Goal: Task Accomplishment & Management: Use online tool/utility

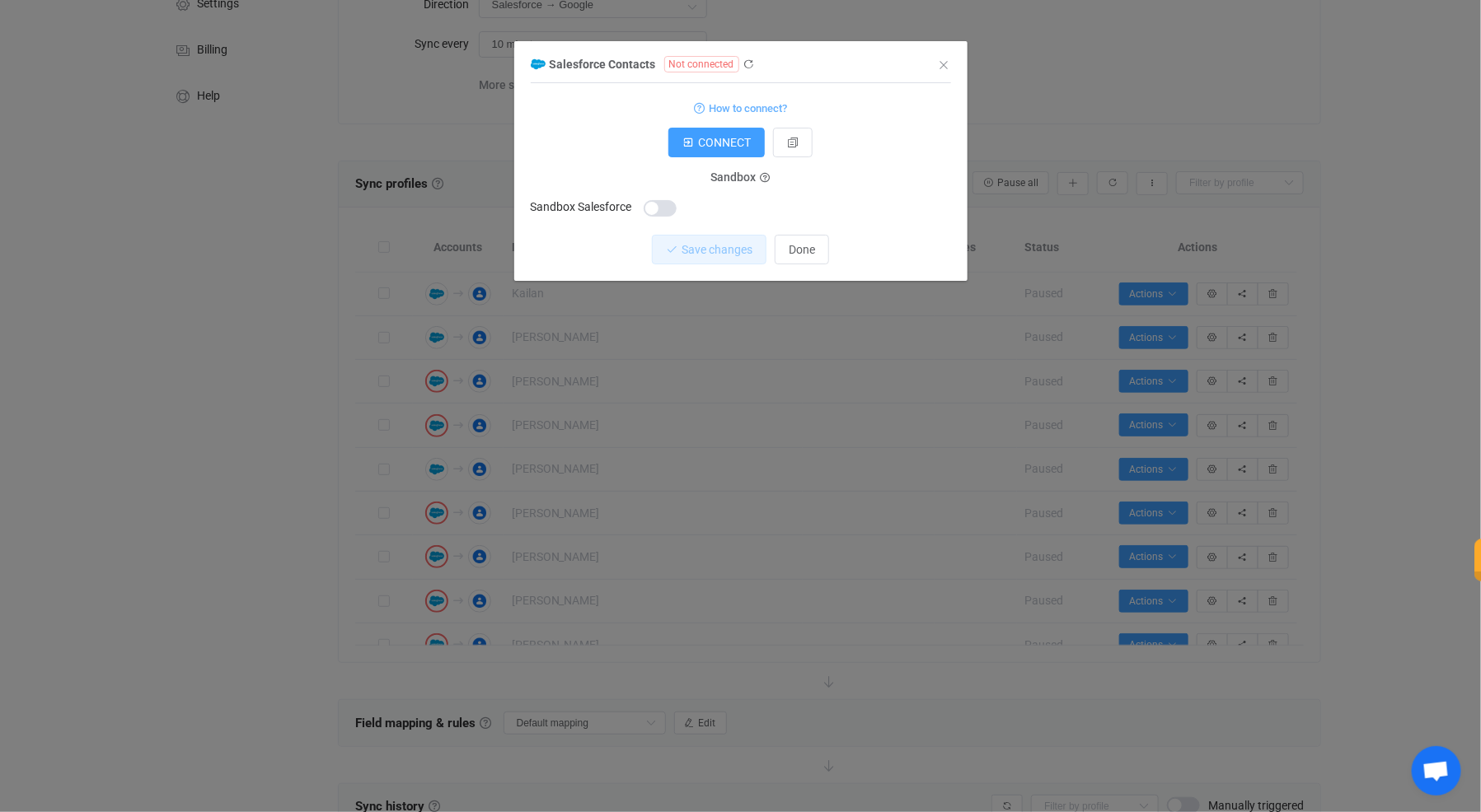
scroll to position [130, 0]
click at [948, 62] on icon "Close" at bounding box center [944, 65] width 13 height 13
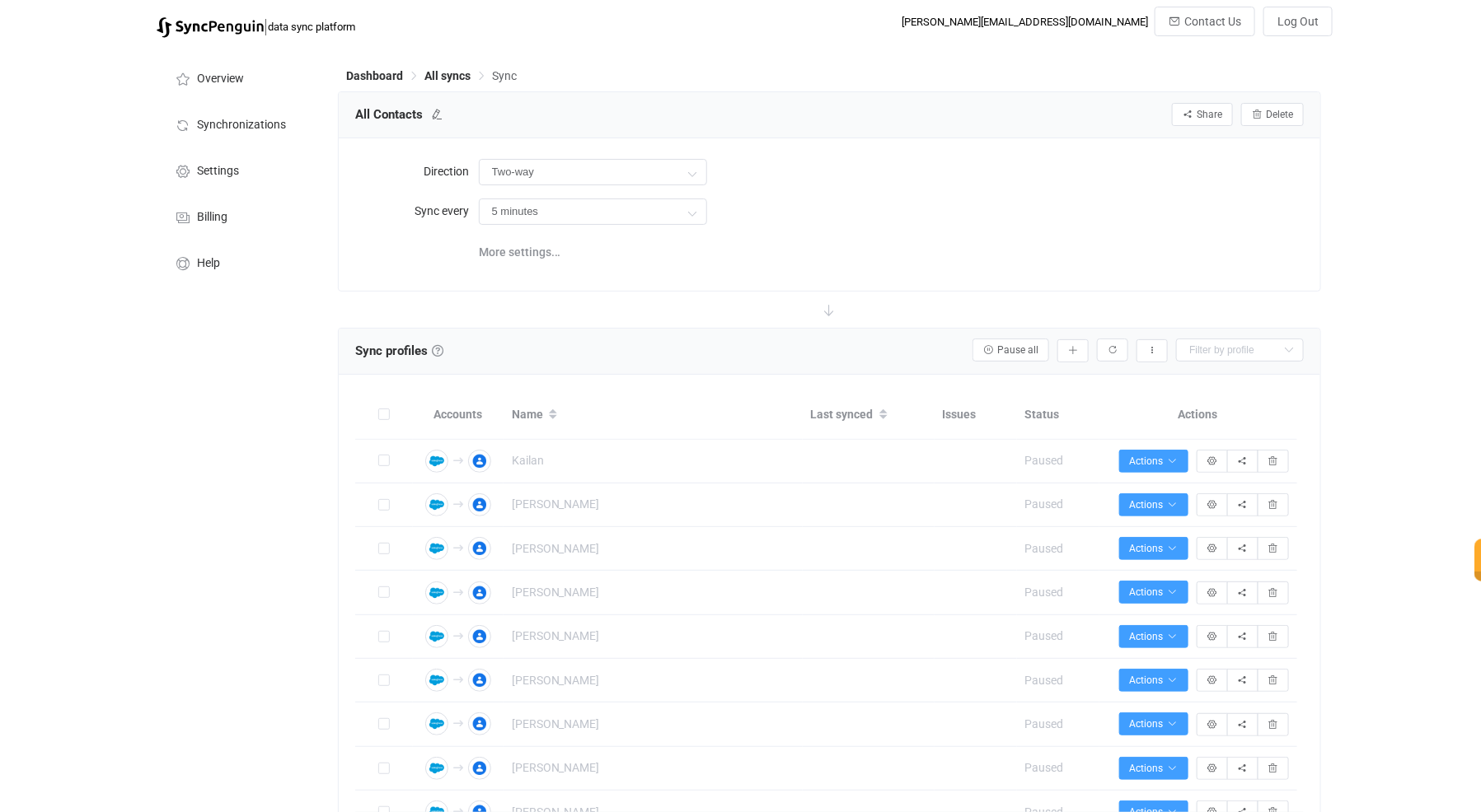
type input "Salesforce → Google"
type input "10 minutes"
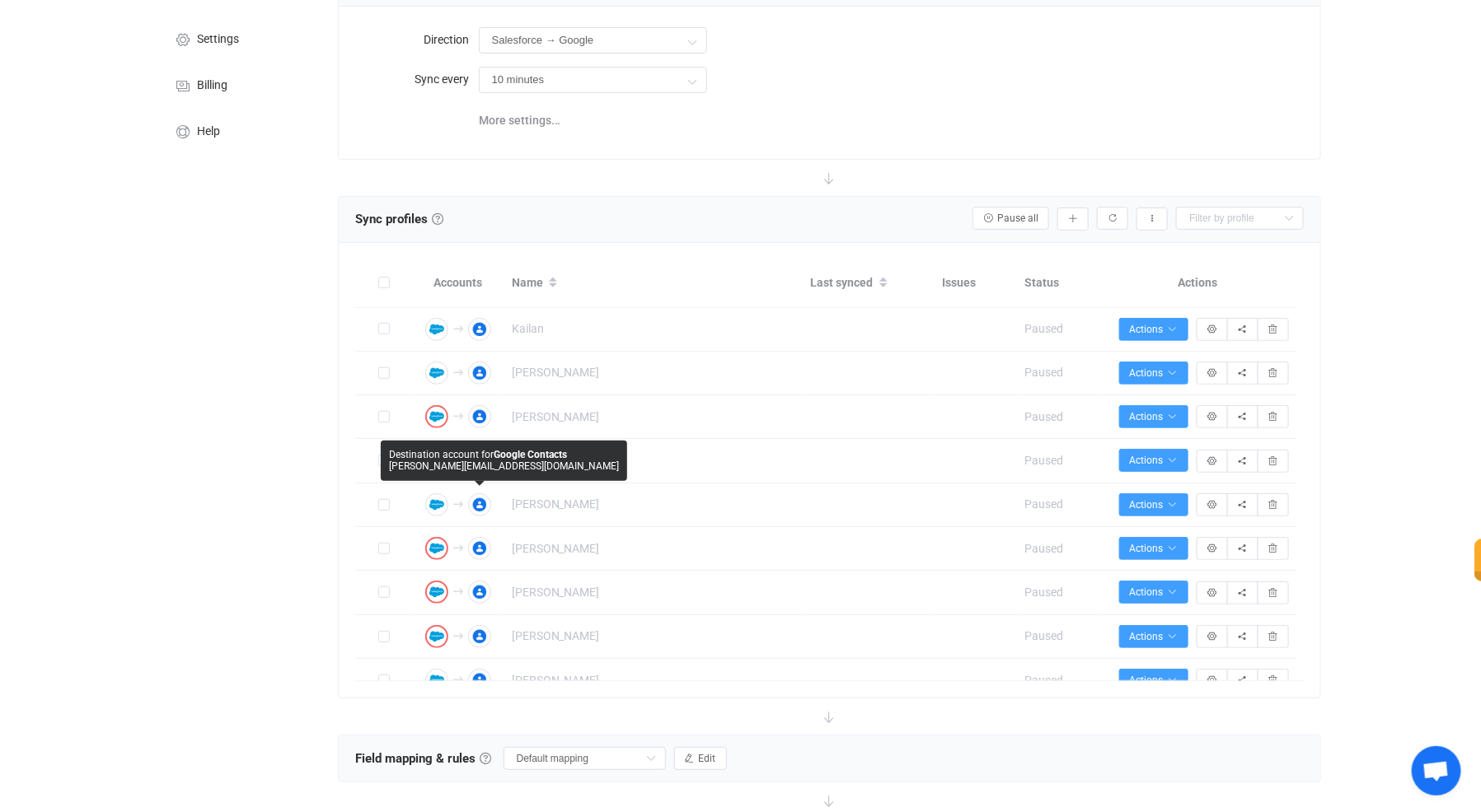
scroll to position [134, 0]
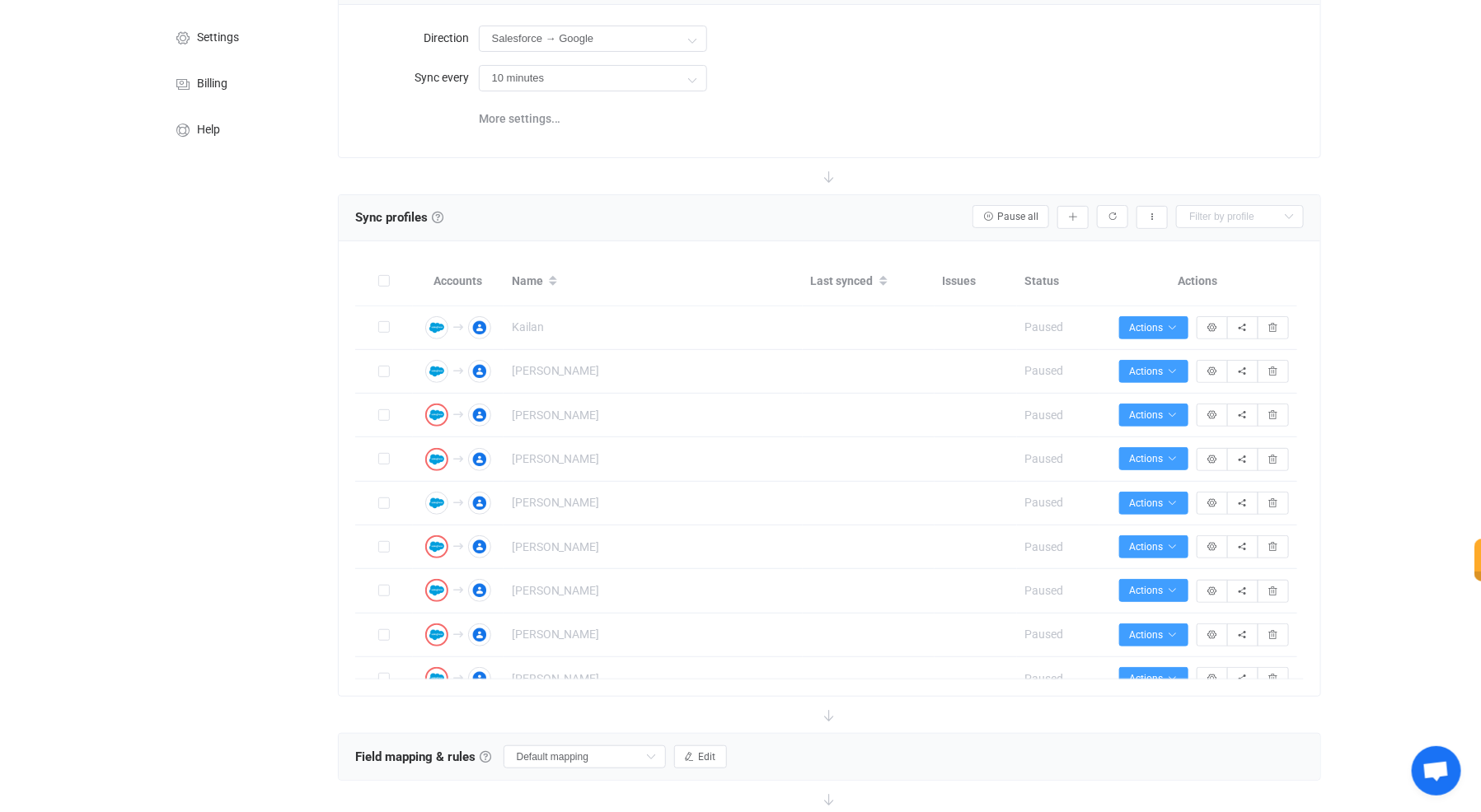
click at [276, 427] on div "Overview Synchronizations Settings Billing Help" at bounding box center [239, 487] width 182 height 1149
click at [752, 84] on div "10 minutes 10 minutes 15 minutes 30 minutes 1 hour 2 hours 4 hours 8 hours 12 h…" at bounding box center [892, 78] width 826 height 33
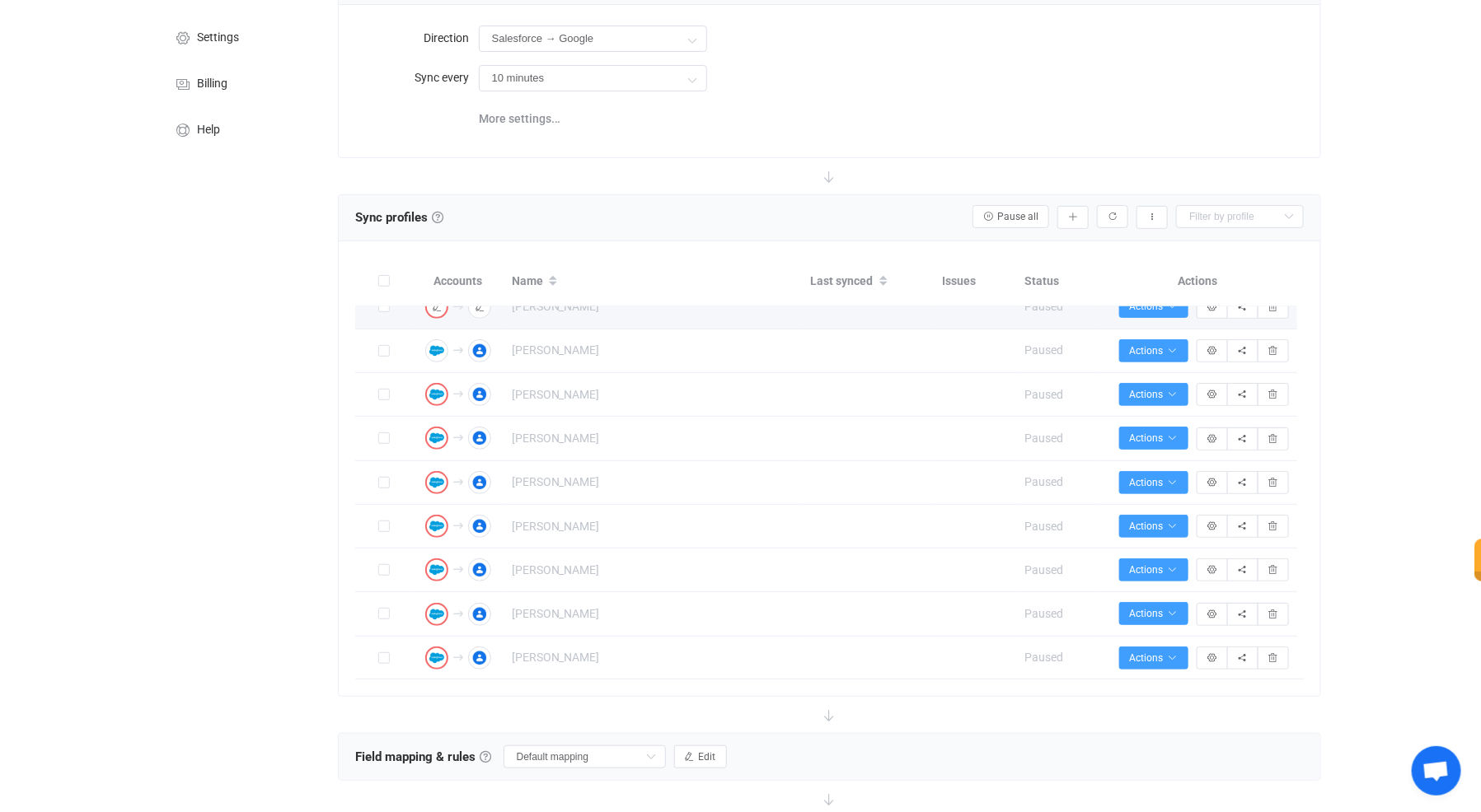
scroll to position [166, 0]
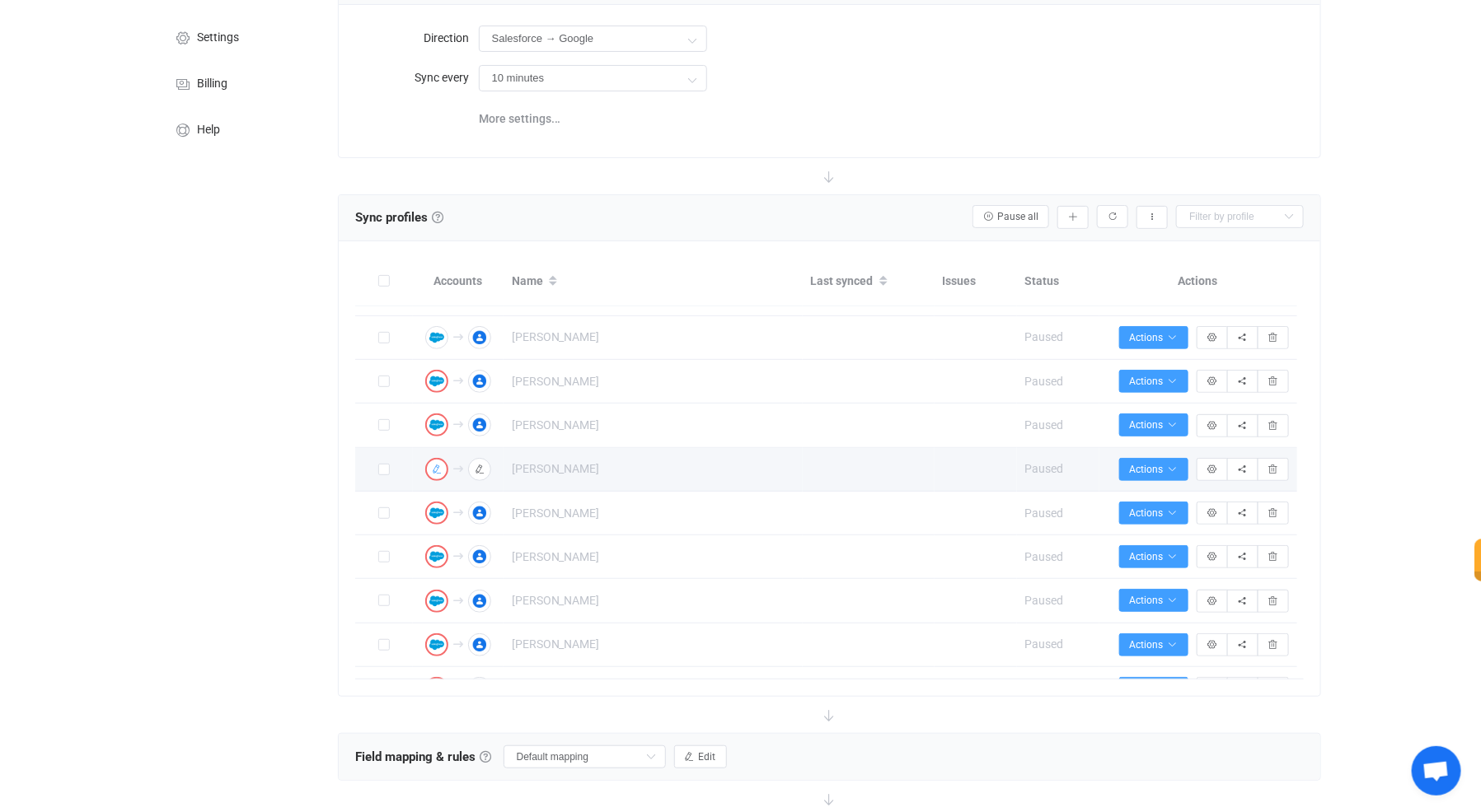
click at [432, 466] on icon "button" at bounding box center [437, 469] width 10 height 10
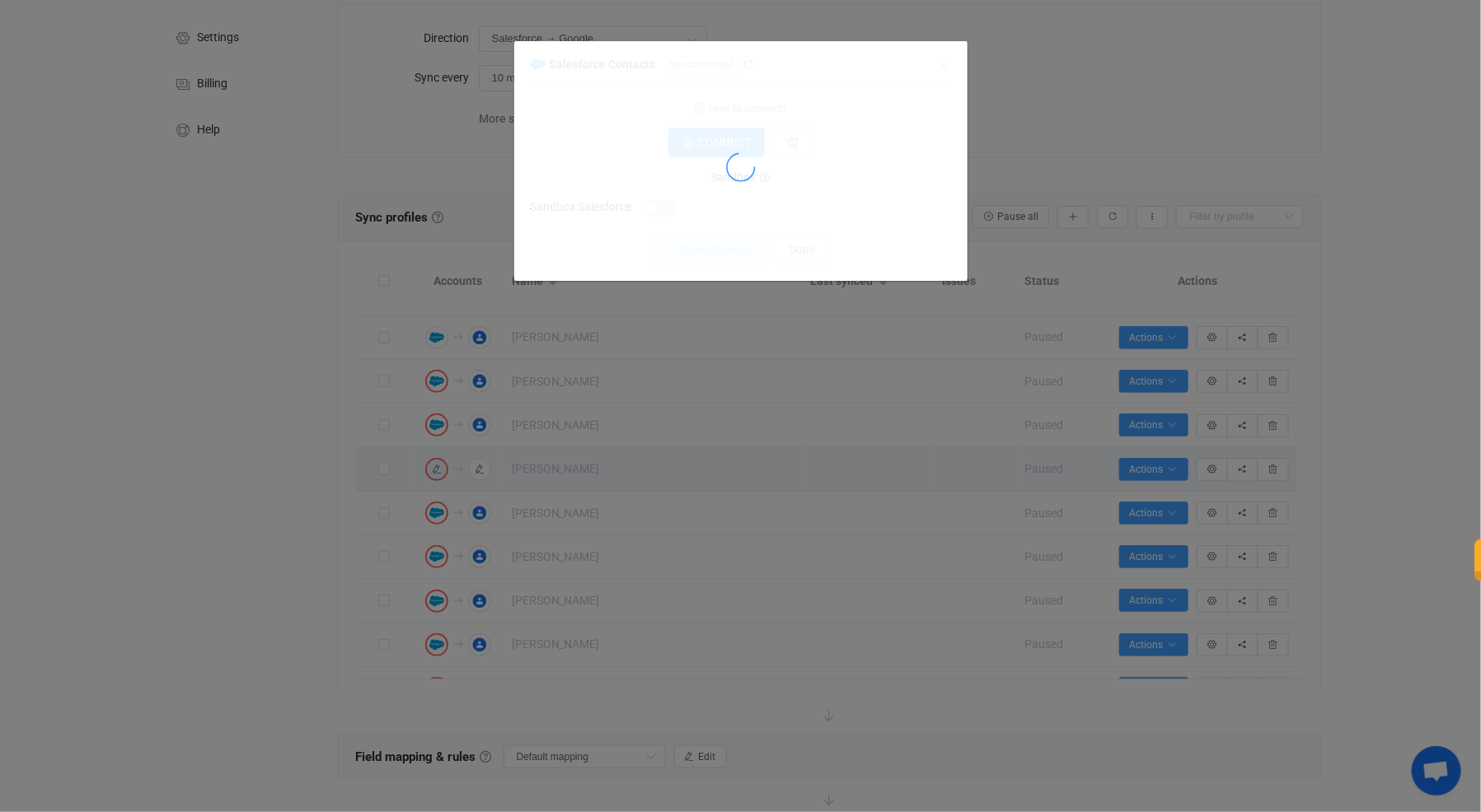
click at [849, 133] on div "dialog" at bounding box center [740, 168] width 420 height 228
click at [800, 80] on div "dialog" at bounding box center [740, 168] width 420 height 228
click at [581, 124] on div "dialog" at bounding box center [740, 168] width 420 height 228
click at [631, 218] on div "dialog" at bounding box center [740, 168] width 420 height 228
click at [802, 97] on div "dialog" at bounding box center [740, 168] width 420 height 228
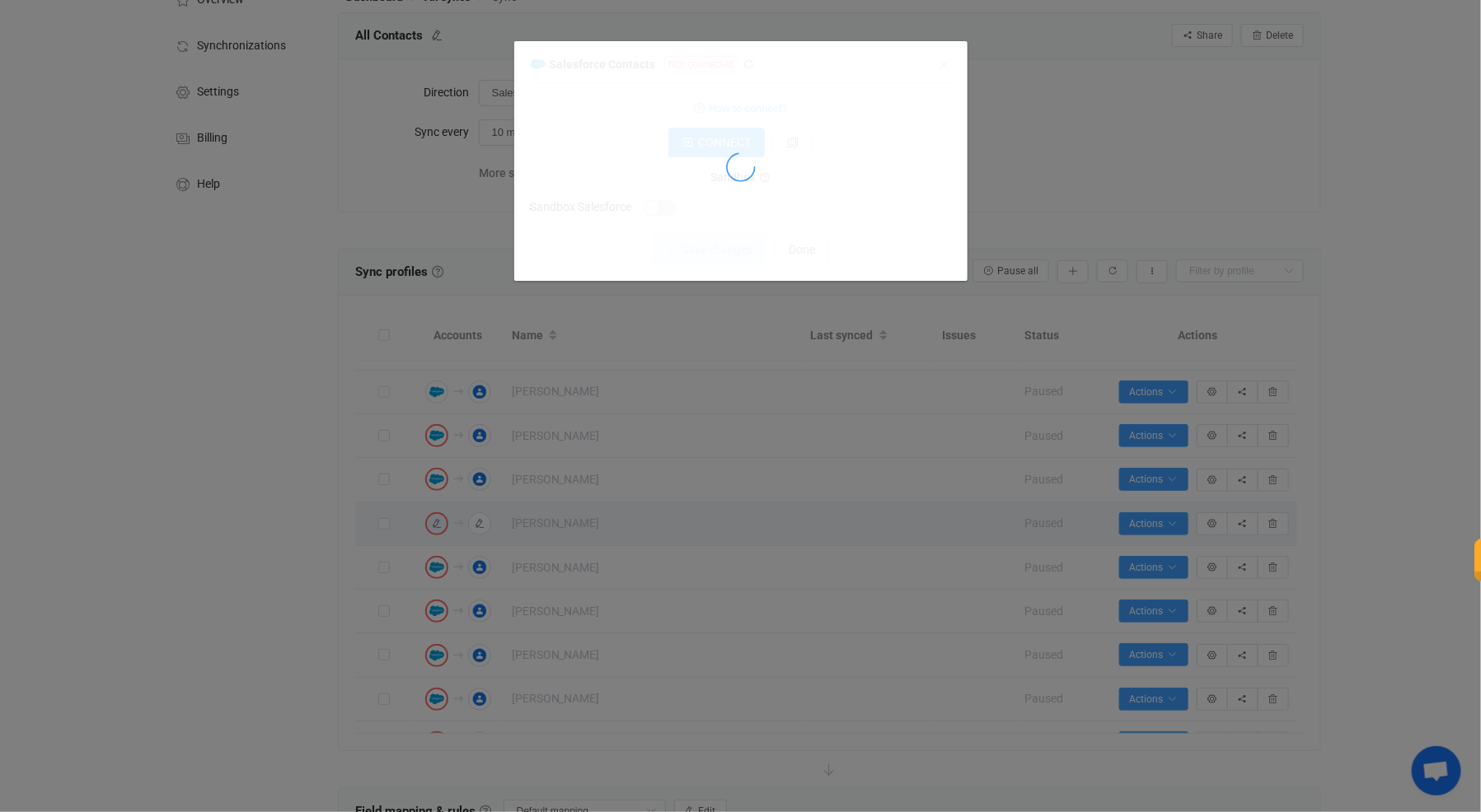
scroll to position [64, 0]
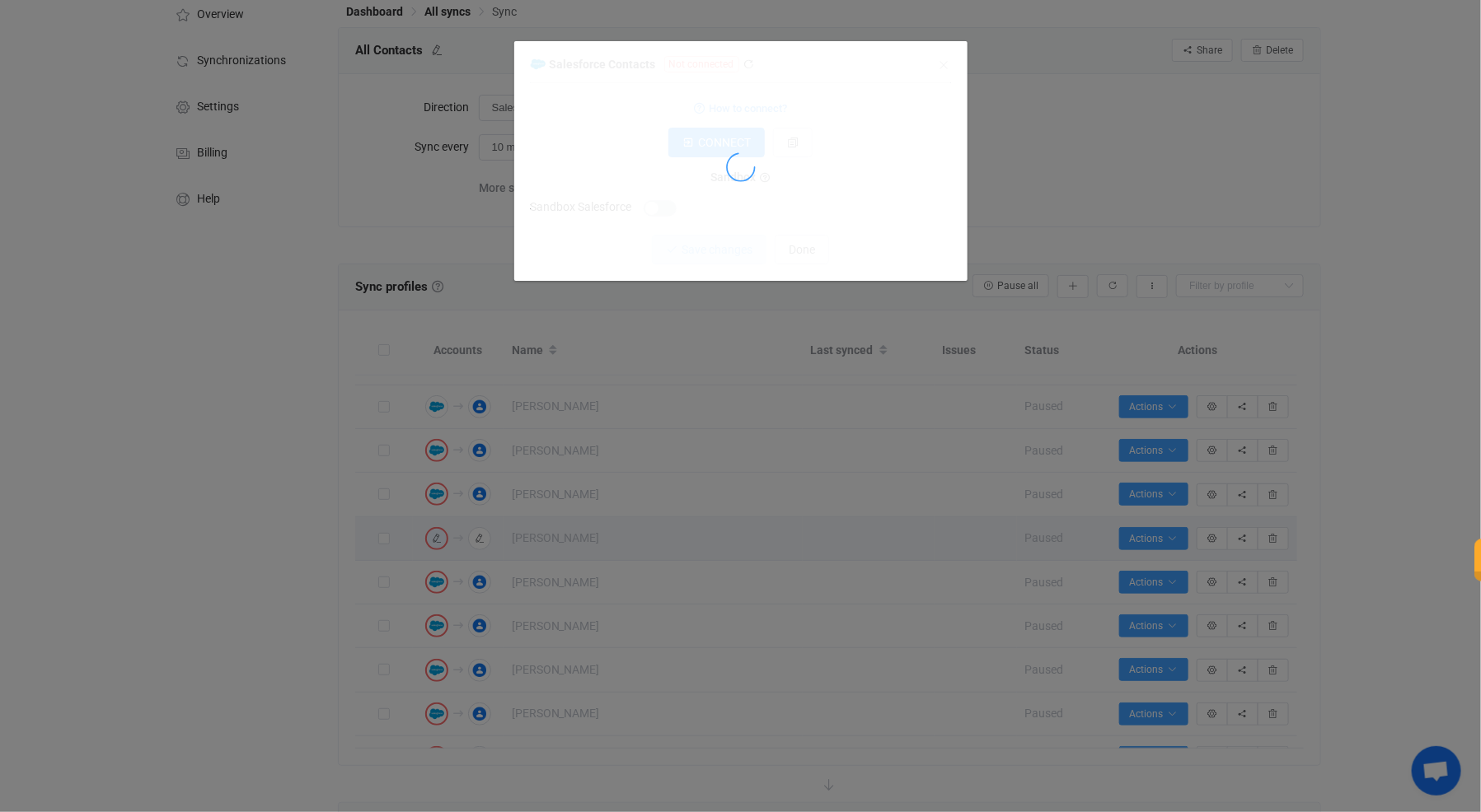
click at [828, 160] on div "dialog" at bounding box center [740, 171] width 420 height 41
click at [1046, 166] on div "Salesforce Contacts Not connected 1 {} {} Standard output: Output saved to the …" at bounding box center [740, 406] width 1481 height 812
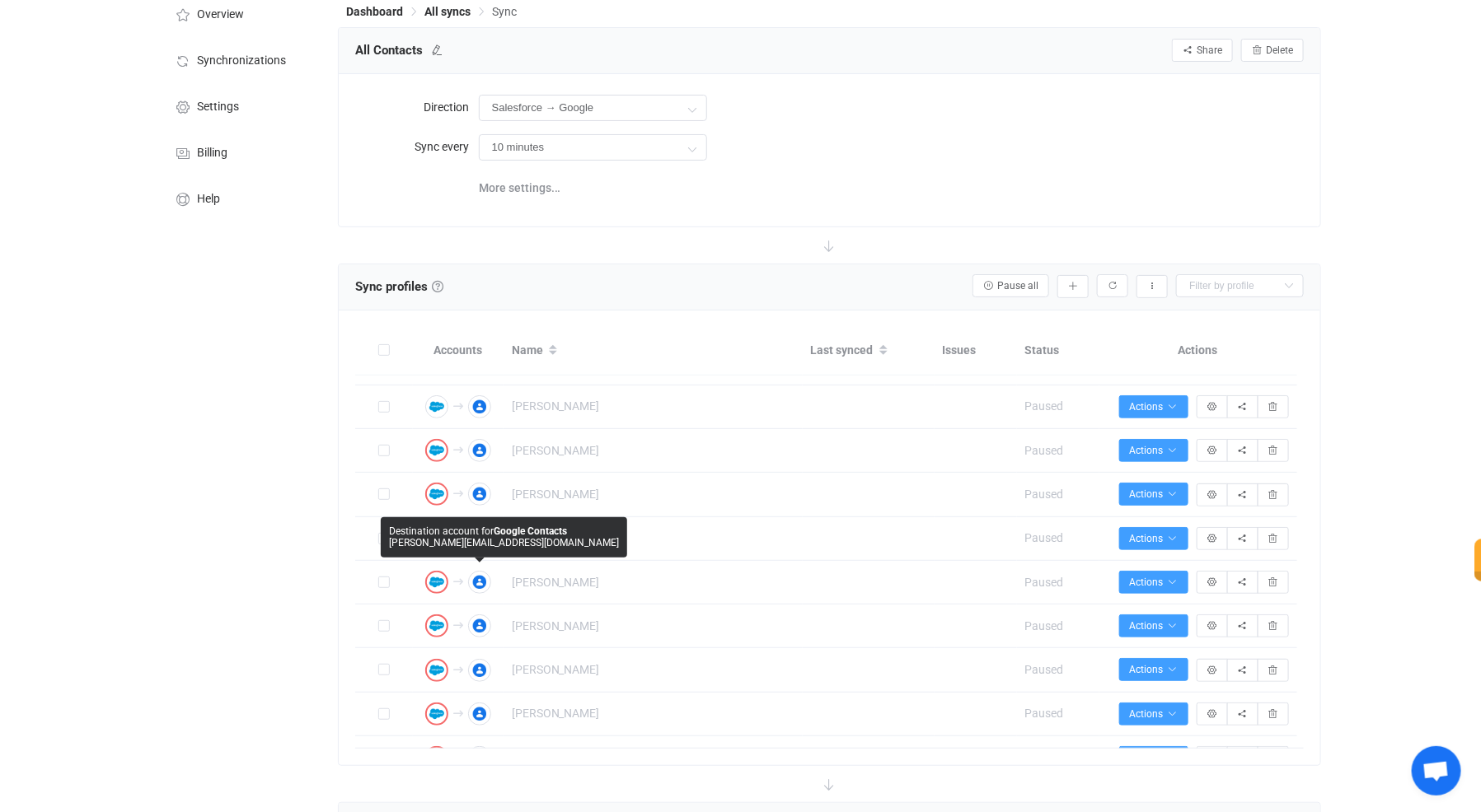
click at [440, 534] on span "Destination account for" at bounding box center [441, 531] width 105 height 12
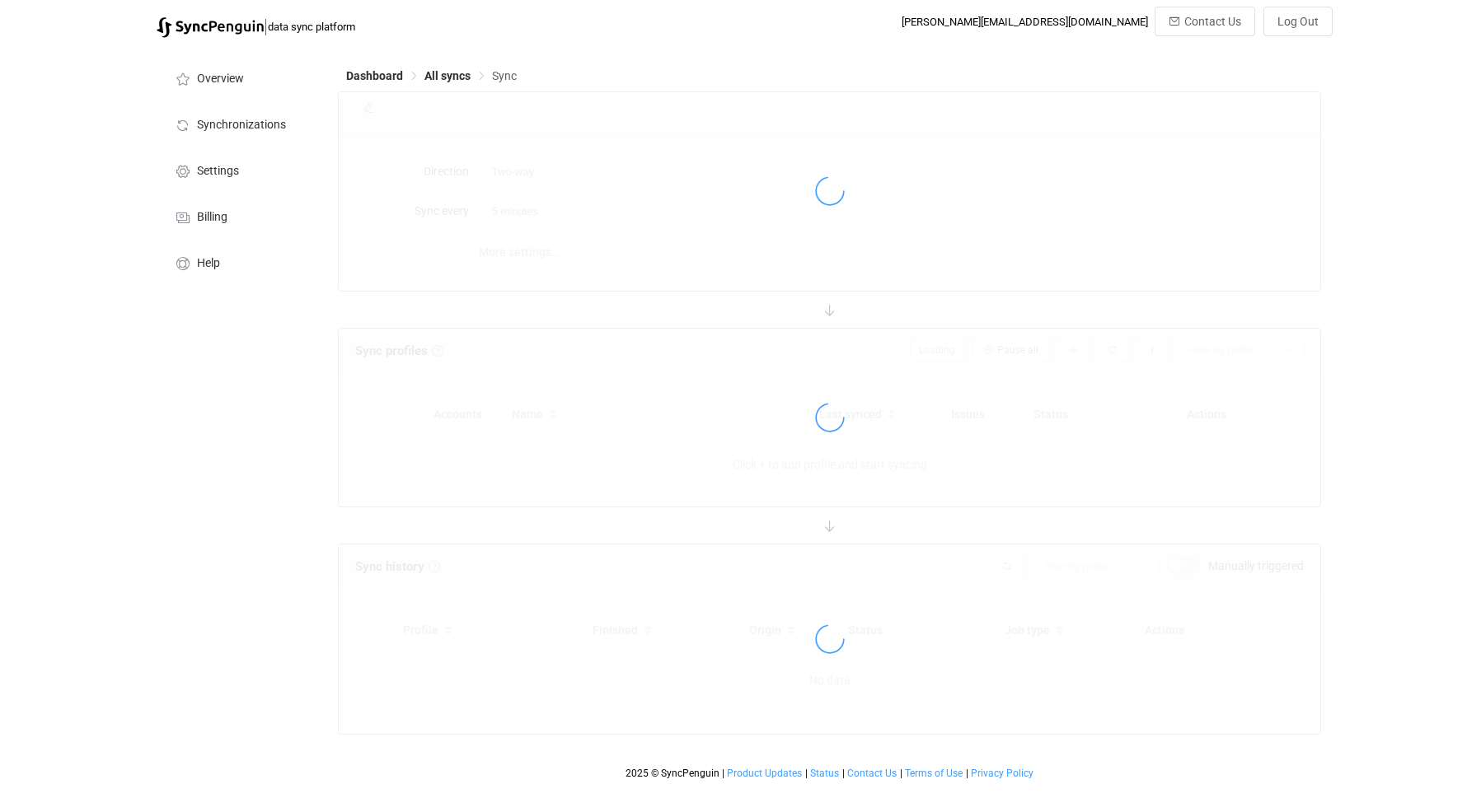
type input "Salesforce → Google"
type input "10 minutes"
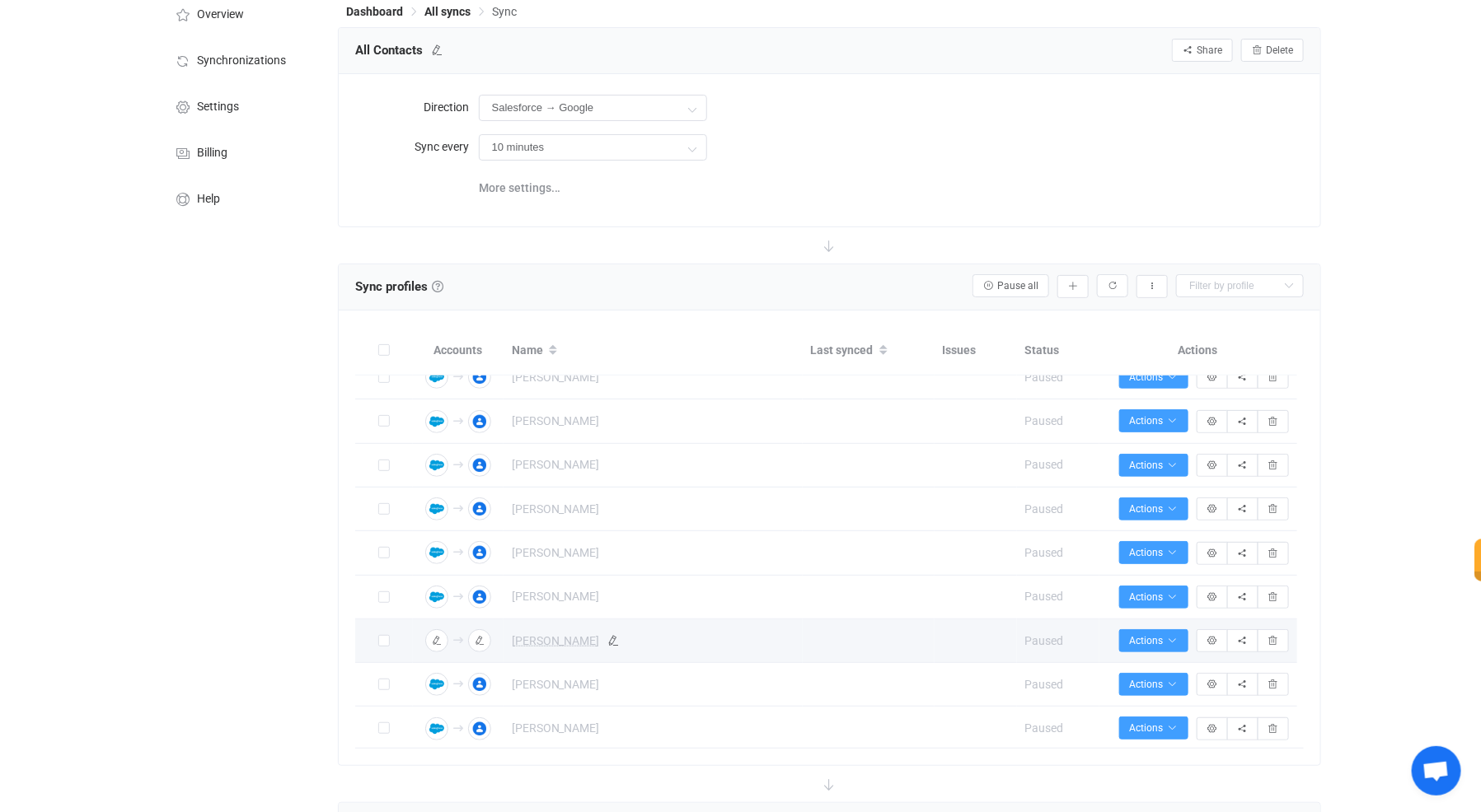
scroll to position [283, 0]
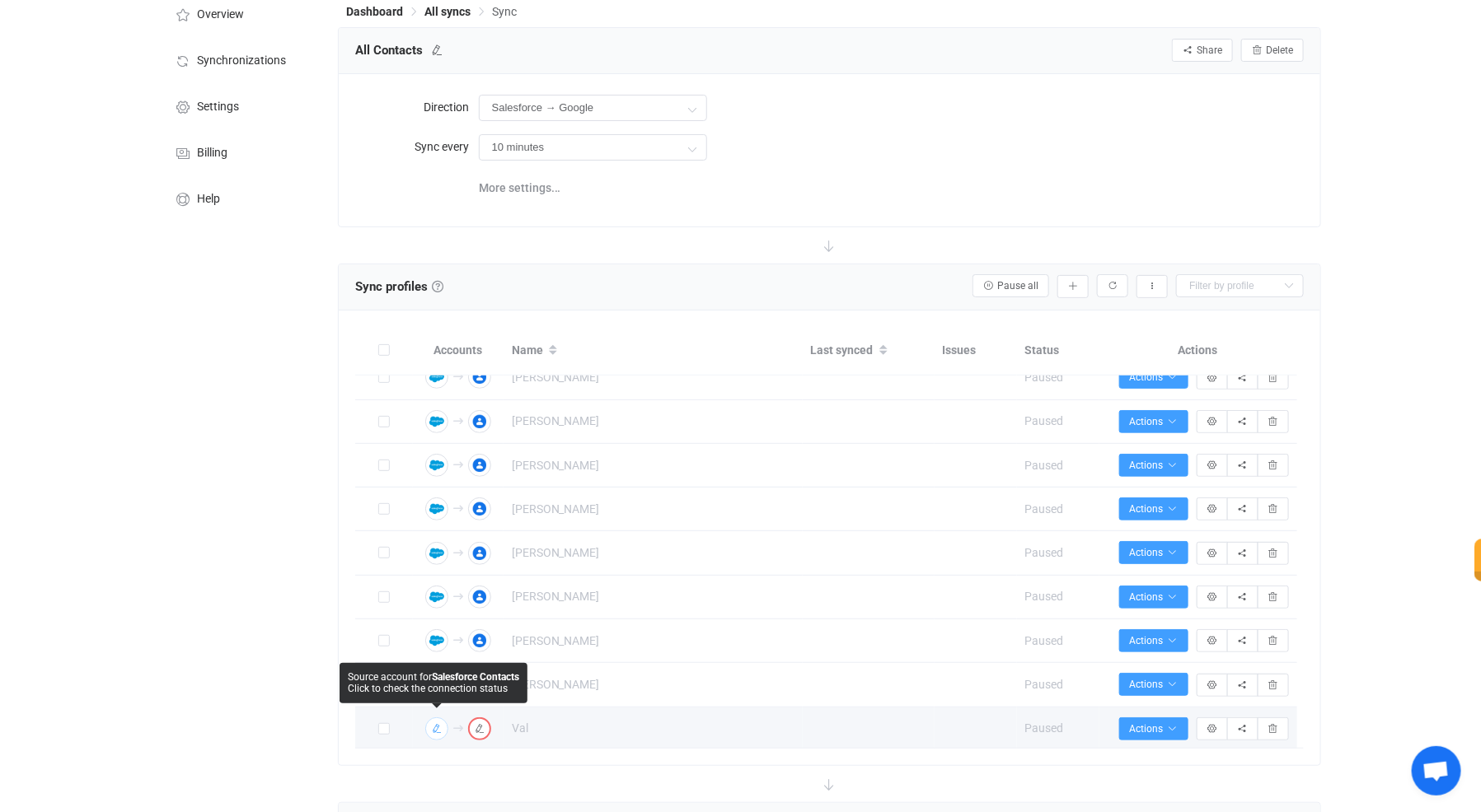
click at [432, 725] on icon "button" at bounding box center [437, 730] width 10 height 10
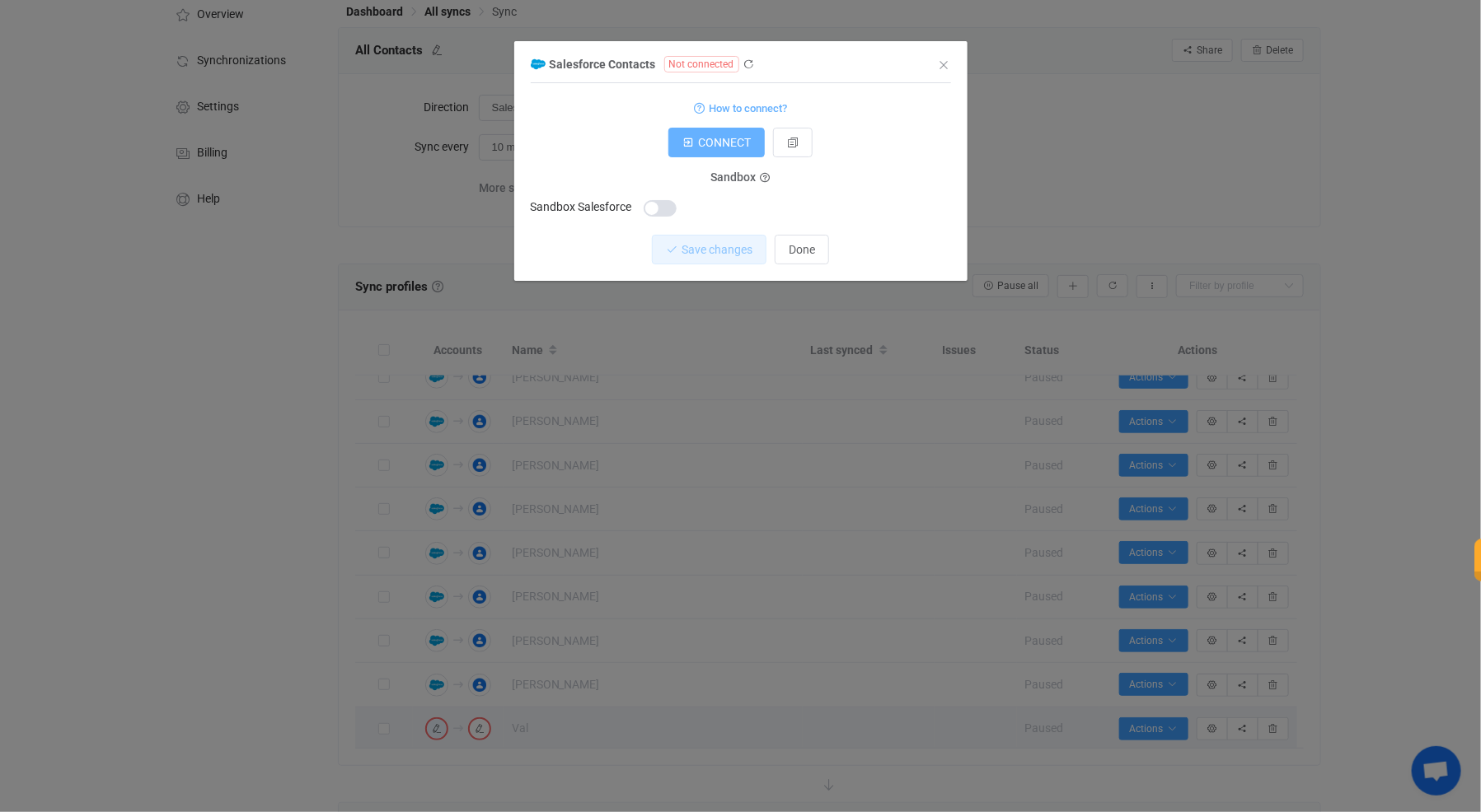
click at [718, 130] on button "CONNECT" at bounding box center [717, 142] width 96 height 29
click at [752, 58] on div "Salesforce Contacts Not connected" at bounding box center [732, 64] width 404 height 21
click at [743, 70] on icon "dialog" at bounding box center [749, 65] width 12 height 12
click at [709, 139] on span "CONNECT" at bounding box center [725, 141] width 53 height 13
click at [567, 184] on div "Sandbox Sandbox Salesforce" at bounding box center [740, 197] width 420 height 40
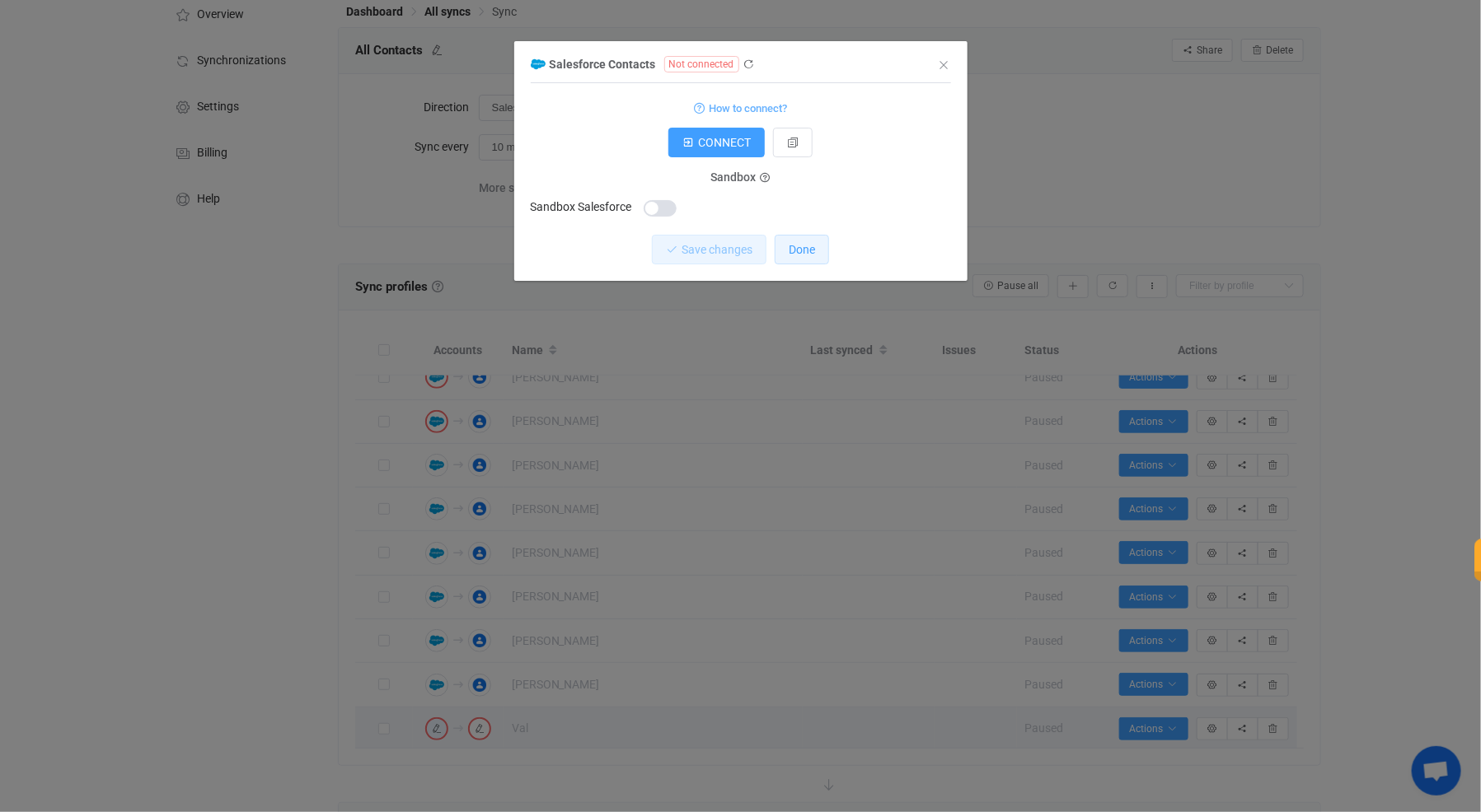
click at [817, 241] on button "Done" at bounding box center [801, 249] width 54 height 29
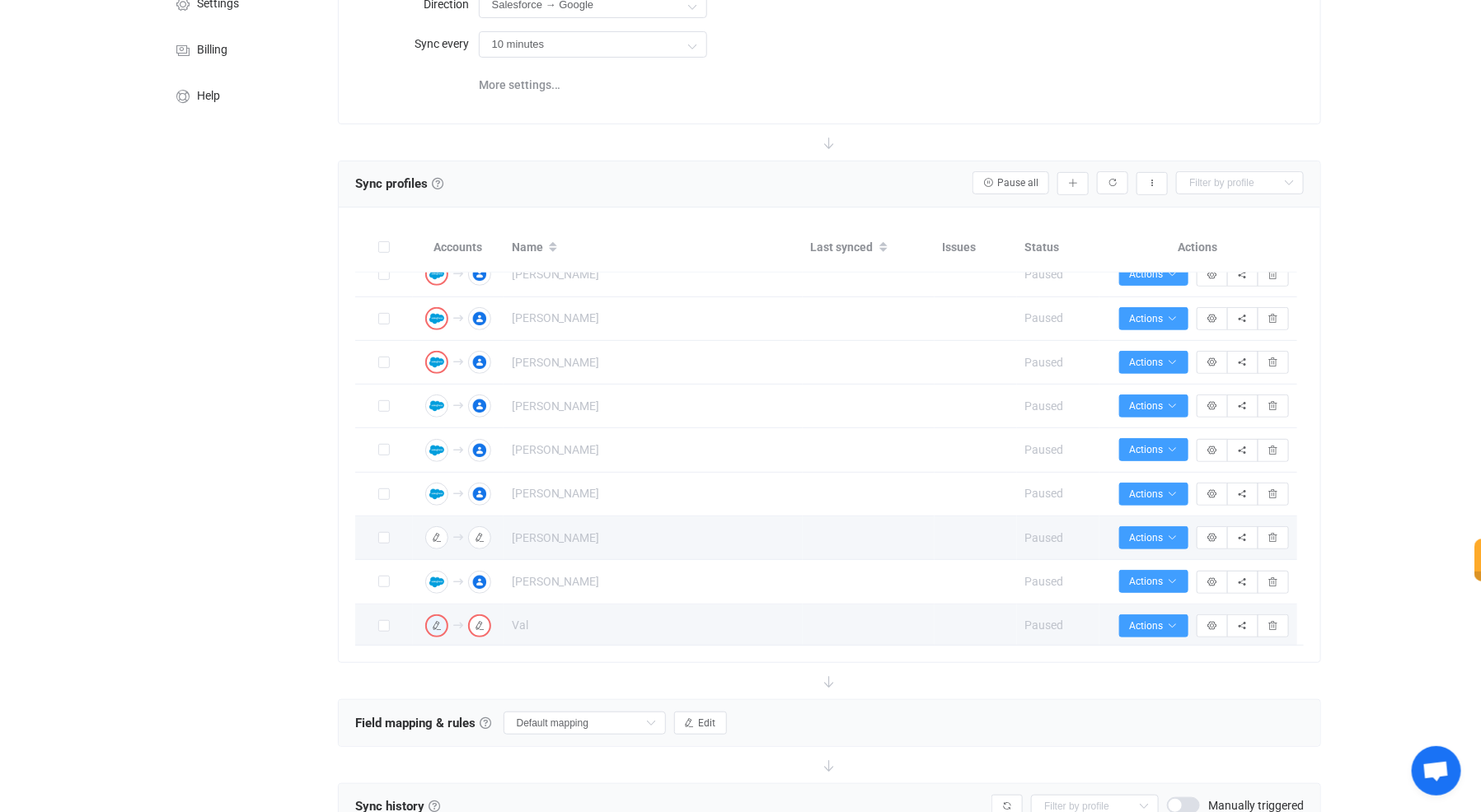
scroll to position [189, 0]
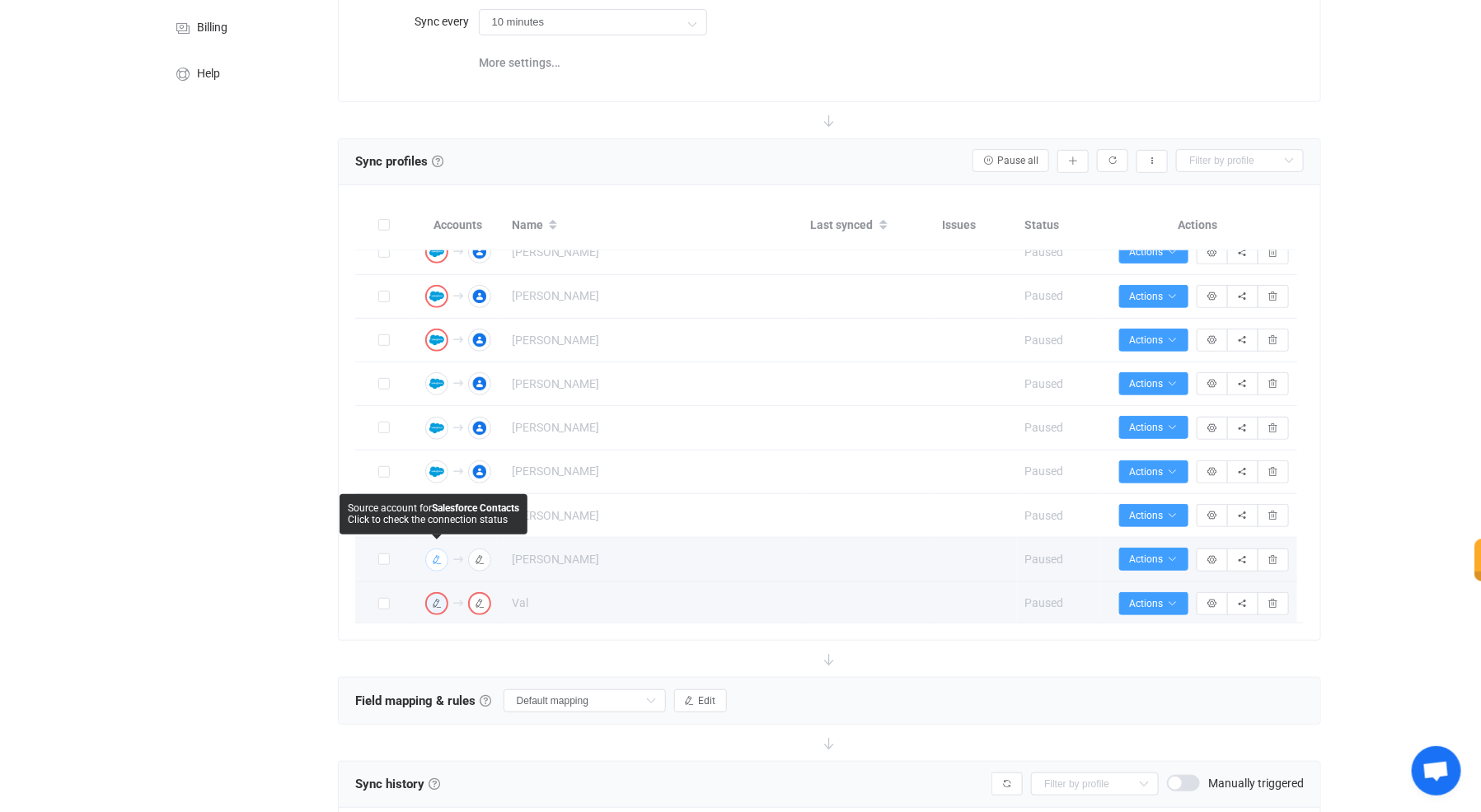
click at [430, 554] on img "button" at bounding box center [436, 560] width 15 height 15
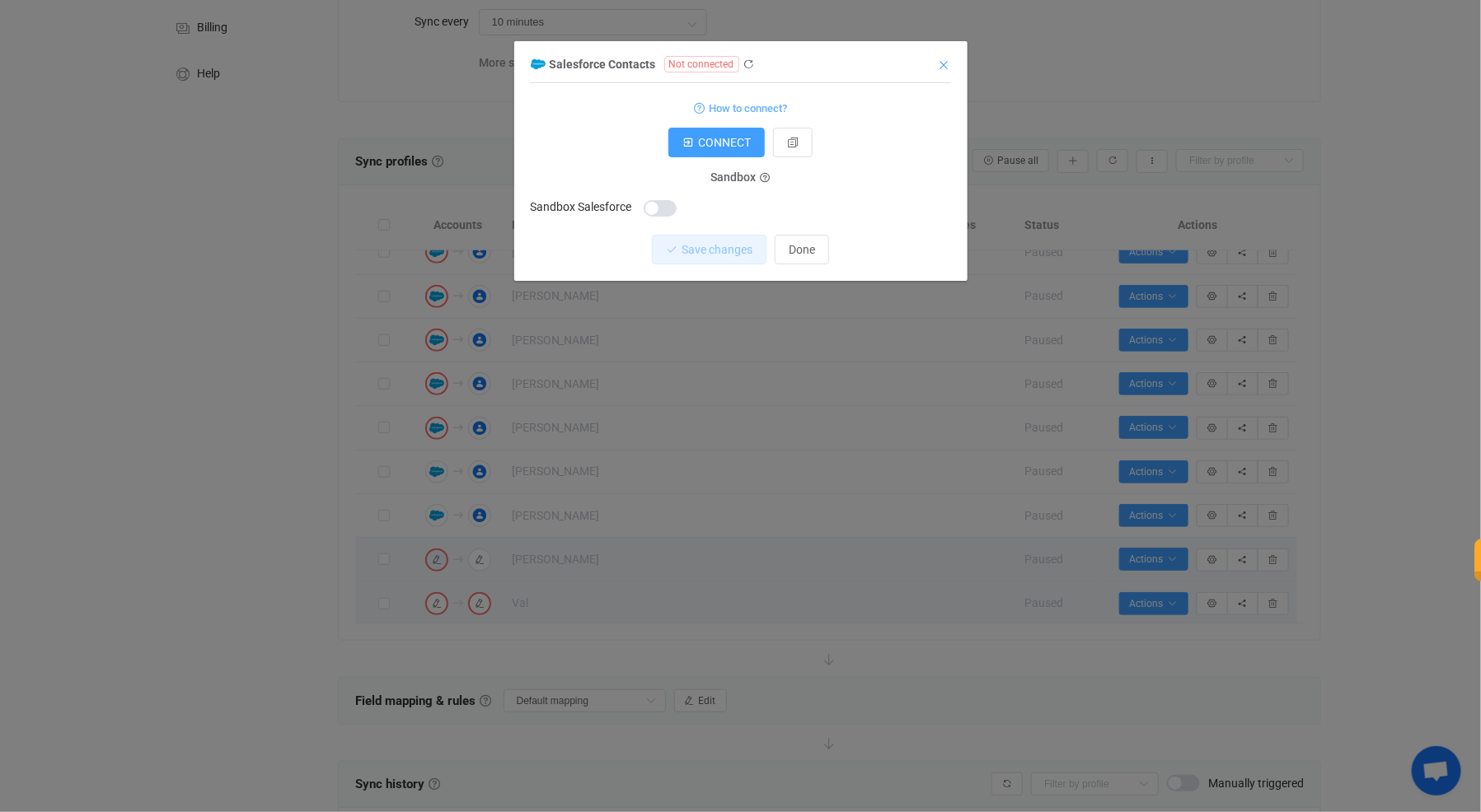
click at [941, 64] on icon "Close" at bounding box center [944, 65] width 13 height 13
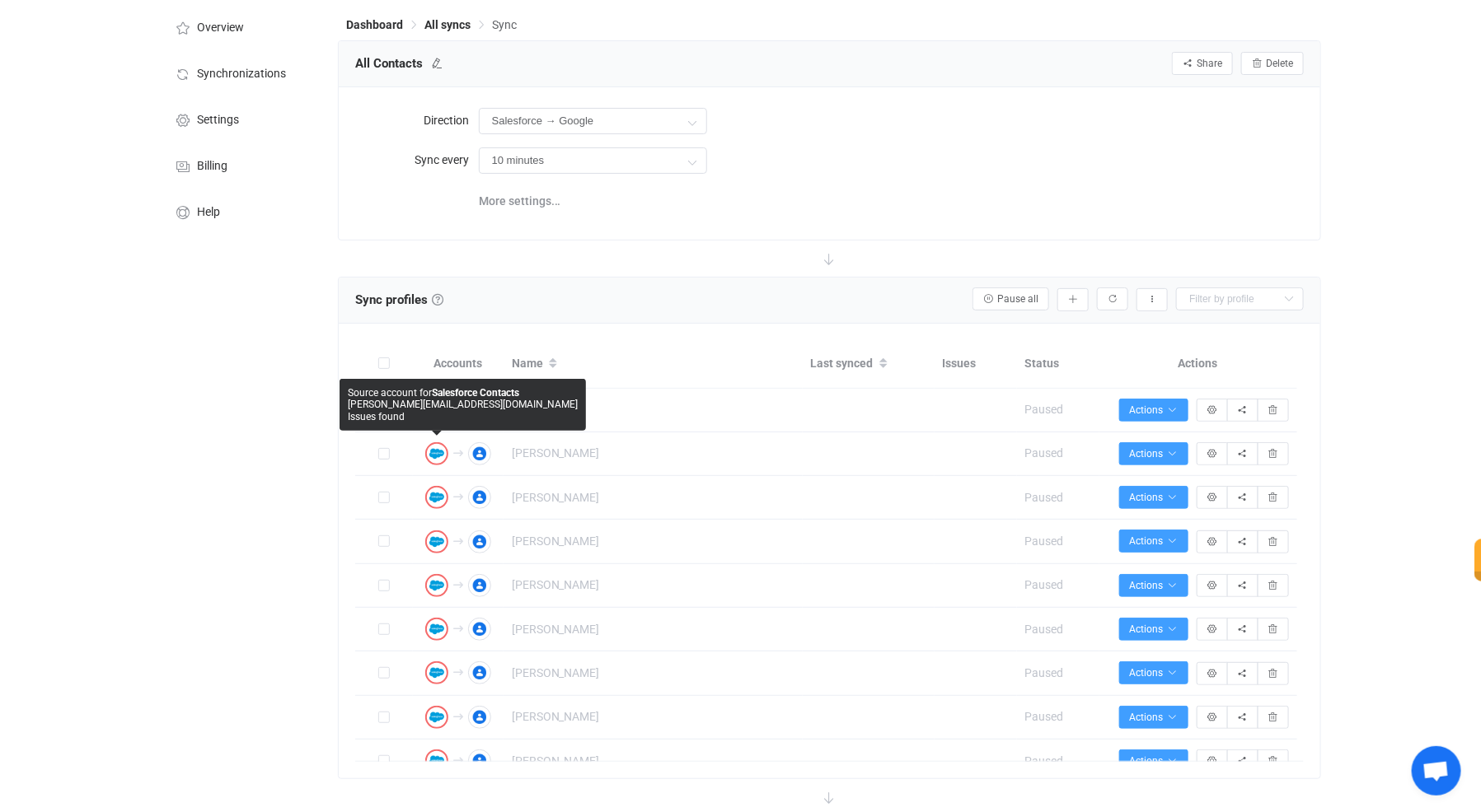
scroll to position [0, 0]
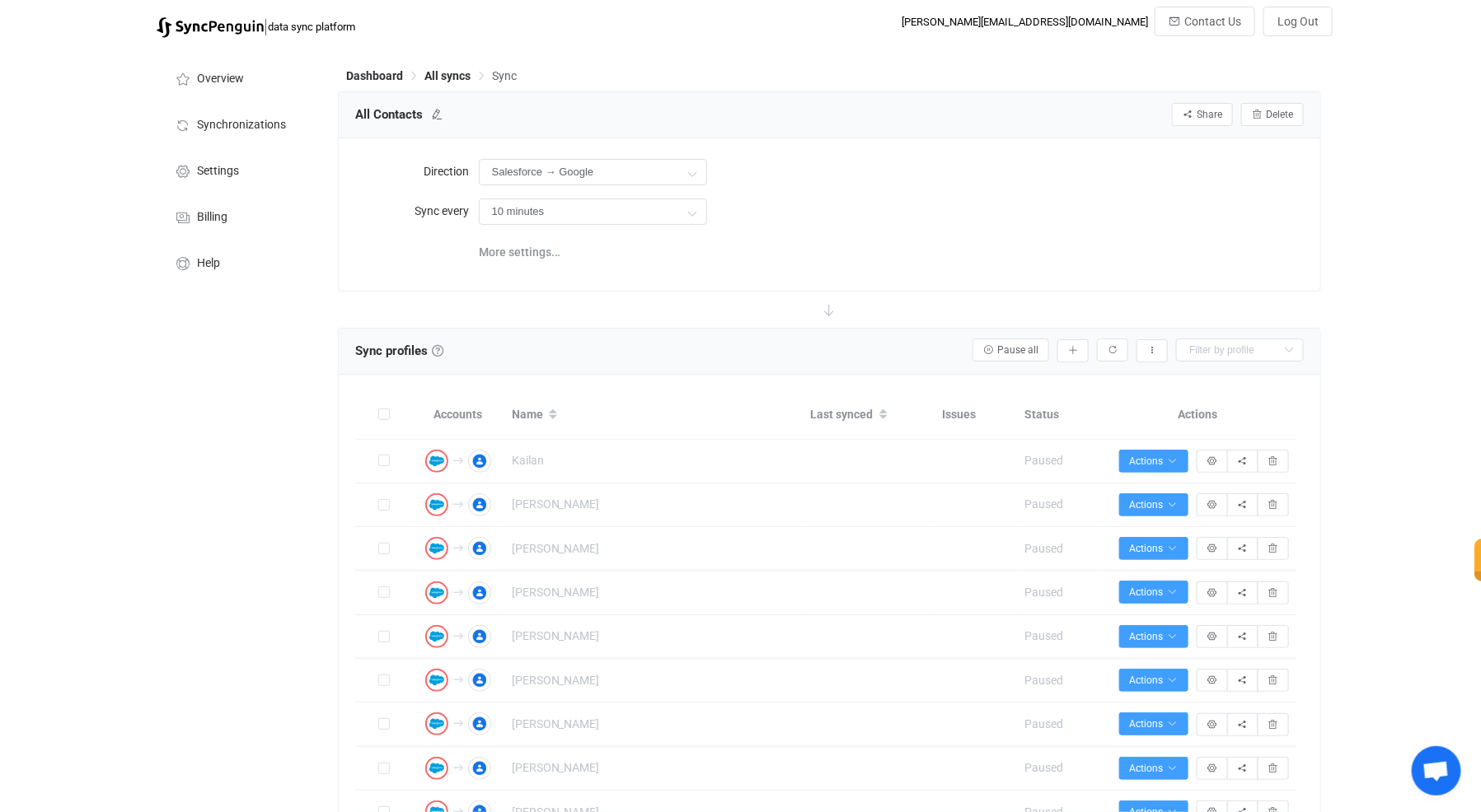
click at [772, 299] on div at bounding box center [830, 309] width 984 height 36
type input "Salesforce → Google"
type input "10 minutes"
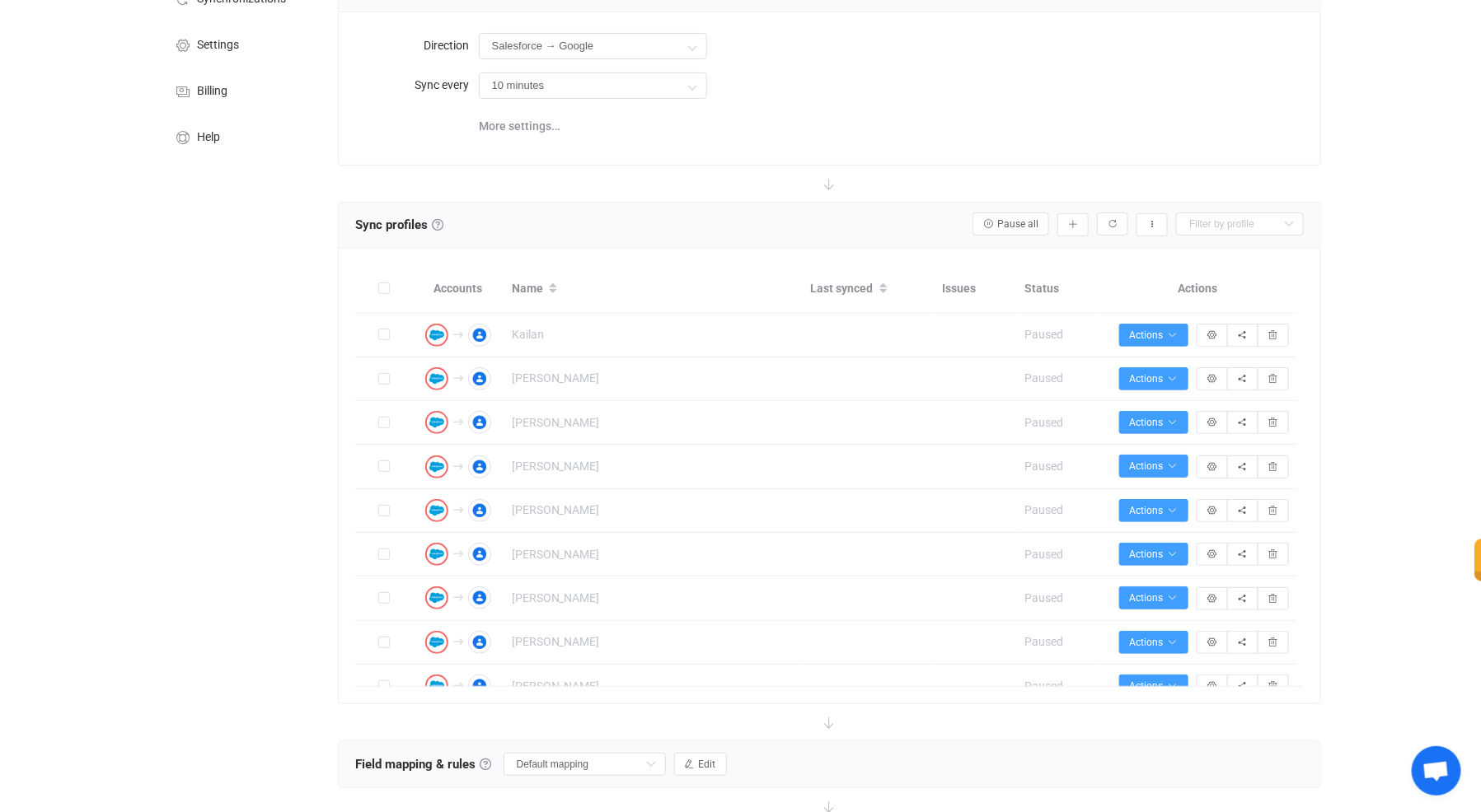
click at [817, 177] on icon at bounding box center [830, 184] width 36 height 36
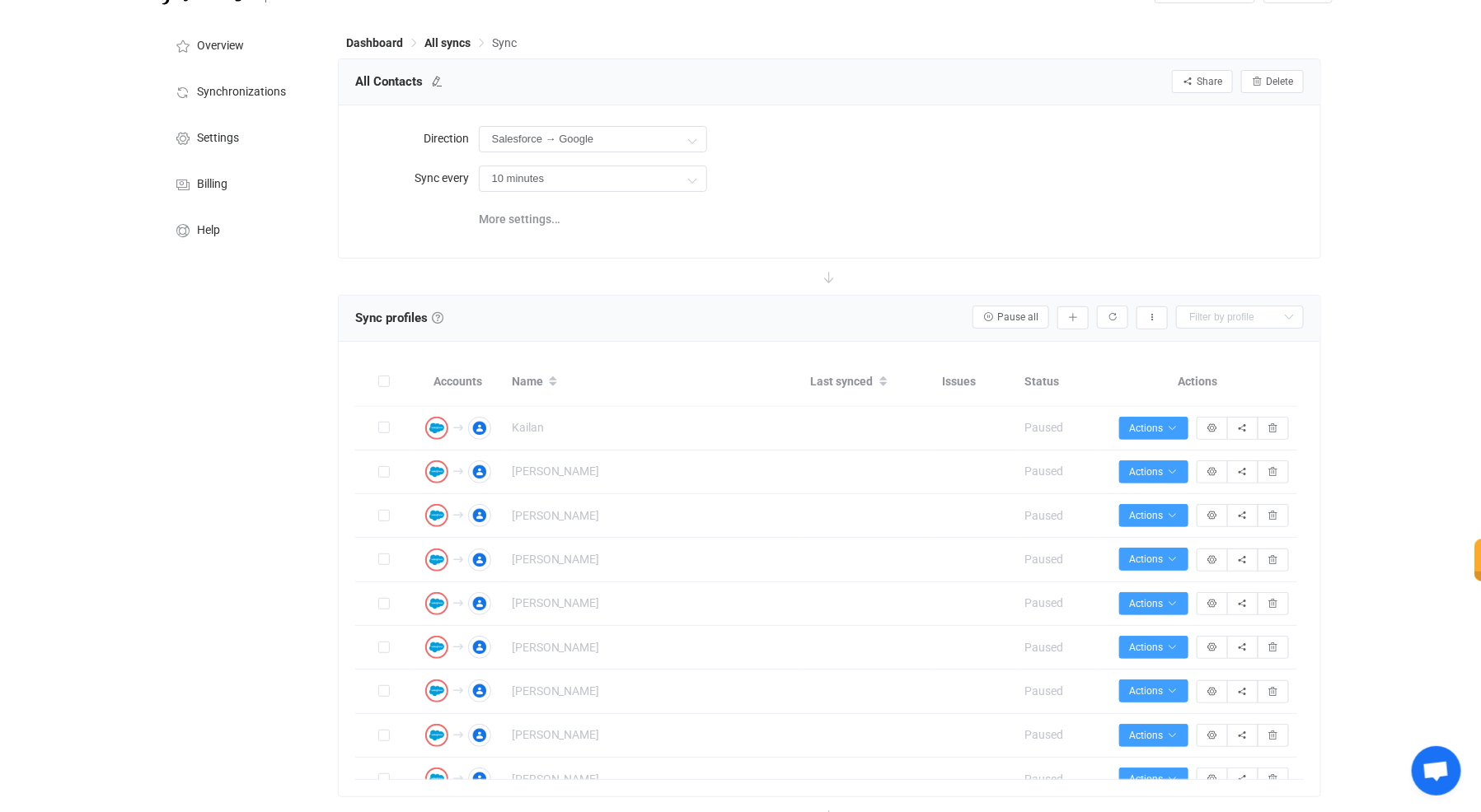
scroll to position [0, 0]
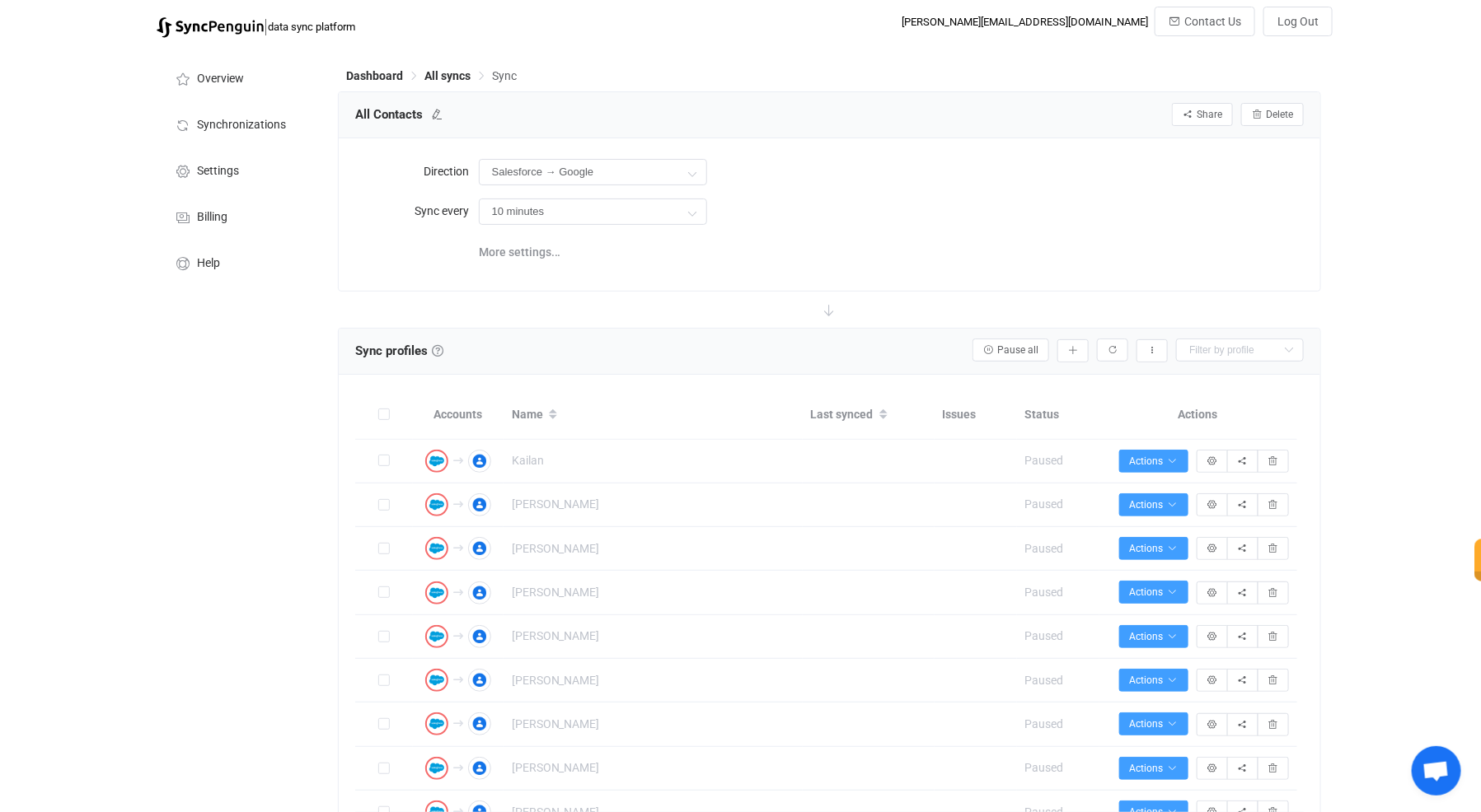
click at [849, 186] on div "Salesforce → Google Two-way Google Salesforce Salesforce Google" at bounding box center [892, 172] width 826 height 33
click at [766, 56] on div "Dashboard All syncs Sync All Contacts Share Sync sharing Delete Direction Sales…" at bounding box center [832, 618] width 1004 height 1143
